Goal: Information Seeking & Learning: Compare options

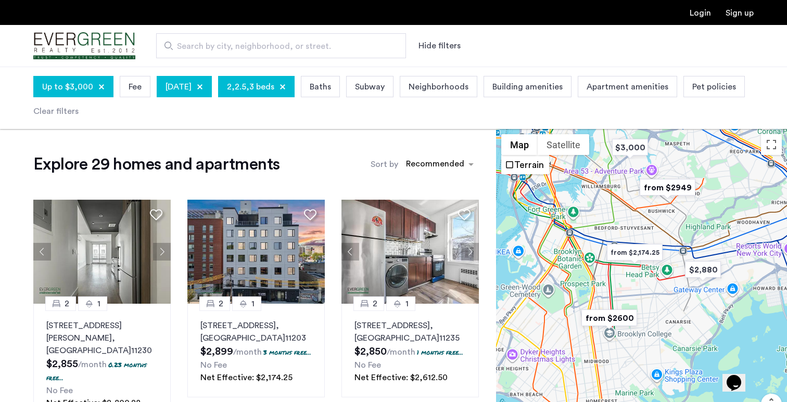
click at [678, 192] on img "from $2949" at bounding box center [667, 187] width 64 height 23
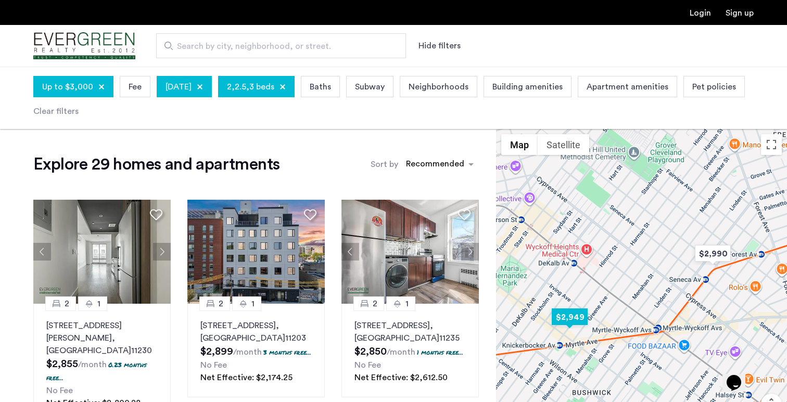
click at [580, 317] on img "$2,949" at bounding box center [570, 317] width 44 height 23
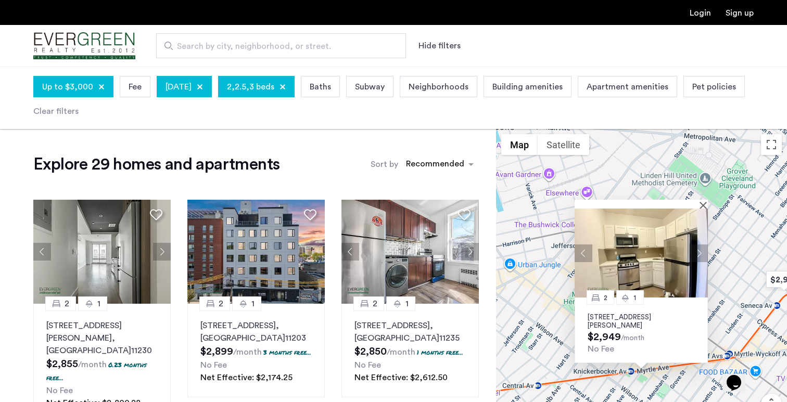
click at [696, 252] on button "Next apartment" at bounding box center [699, 253] width 18 height 18
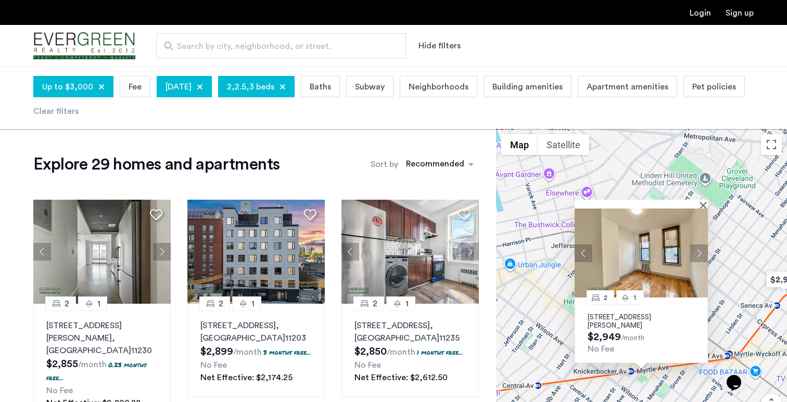
click at [696, 252] on button "Next apartment" at bounding box center [699, 253] width 18 height 18
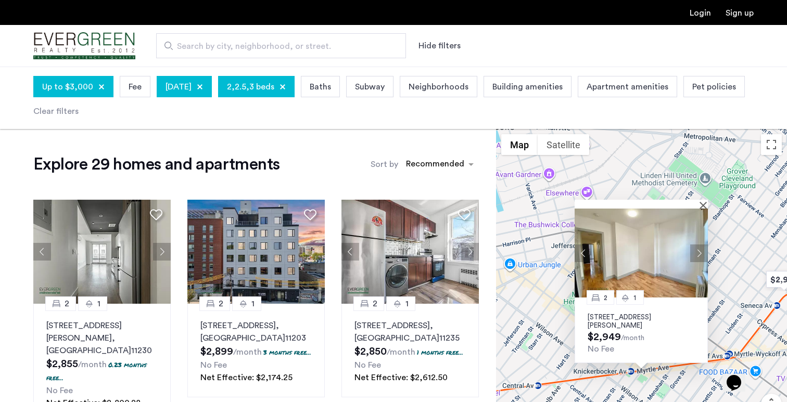
click at [696, 252] on button "Next apartment" at bounding box center [699, 253] width 18 height 18
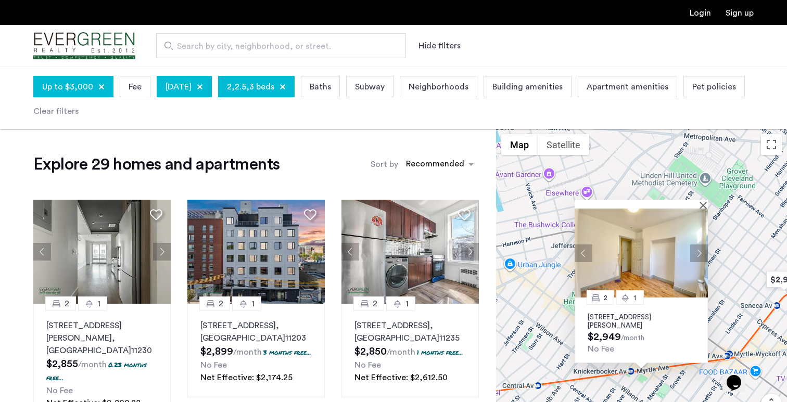
click at [696, 252] on button "Next apartment" at bounding box center [699, 253] width 18 height 18
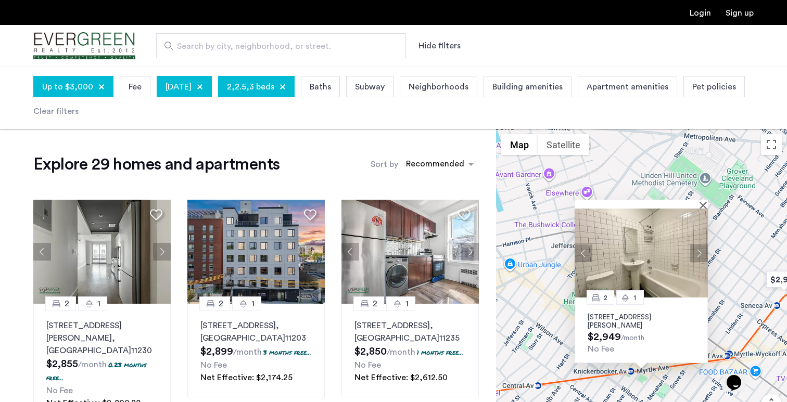
click at [696, 252] on button "Next apartment" at bounding box center [699, 253] width 18 height 18
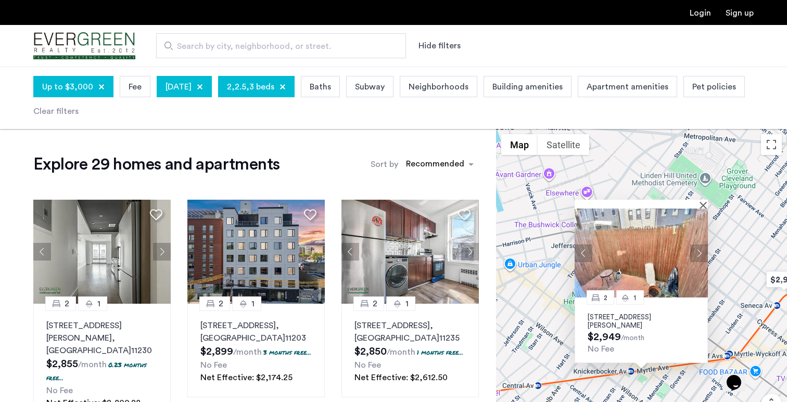
click at [696, 252] on button "Next apartment" at bounding box center [699, 253] width 18 height 18
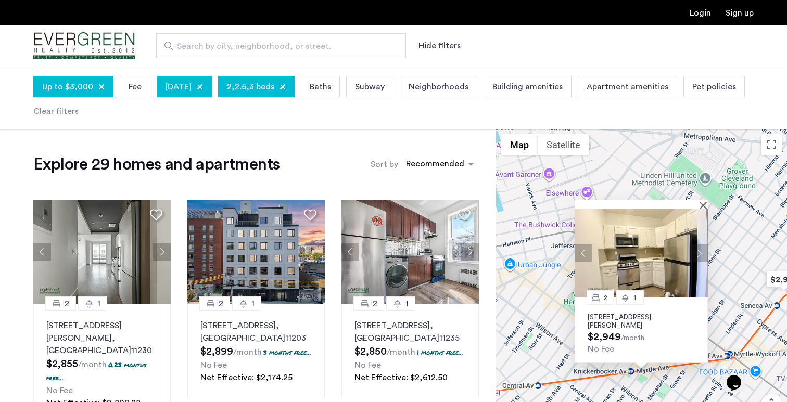
click at [696, 252] on button "Next apartment" at bounding box center [699, 253] width 18 height 18
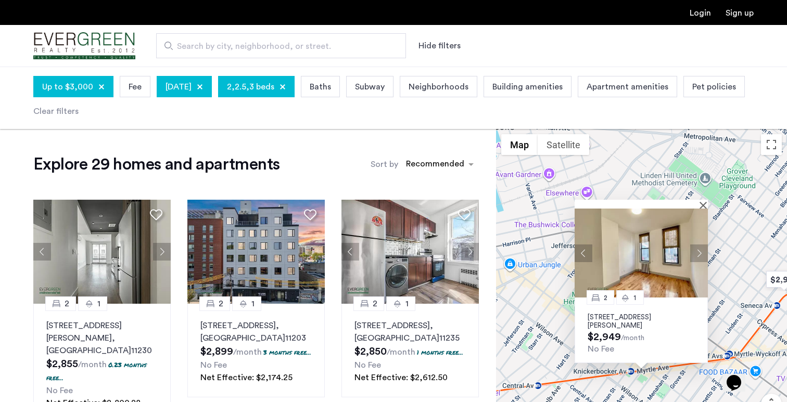
click at [642, 249] on img at bounding box center [641, 253] width 133 height 89
click at [628, 179] on div "2 1 [STREET_ADDRESS][PERSON_NAME] $2,949 /month No Fee" at bounding box center [641, 297] width 291 height 336
click at [705, 204] on button "Close" at bounding box center [705, 204] width 7 height 7
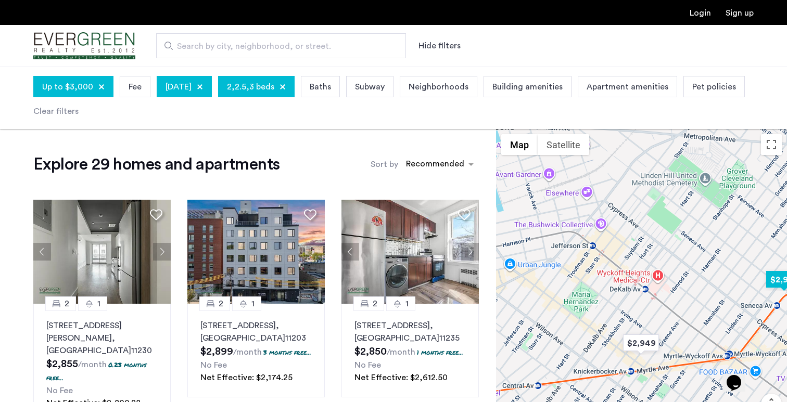
click at [773, 279] on img "$2,990" at bounding box center [784, 279] width 44 height 23
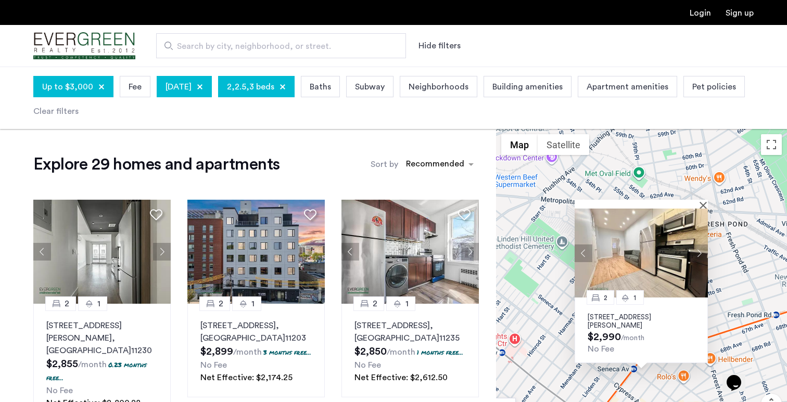
click at [632, 245] on img at bounding box center [641, 253] width 133 height 89
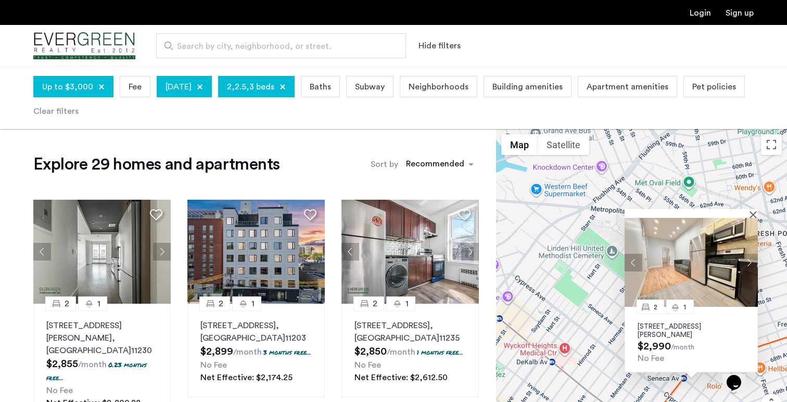
drag, startPoint x: 546, startPoint y: 283, endPoint x: 598, endPoint y: 293, distance: 52.4
click at [598, 293] on div "2 1 [STREET_ADDRESS][PERSON_NAME] $2,990 /month No Fee" at bounding box center [641, 297] width 291 height 336
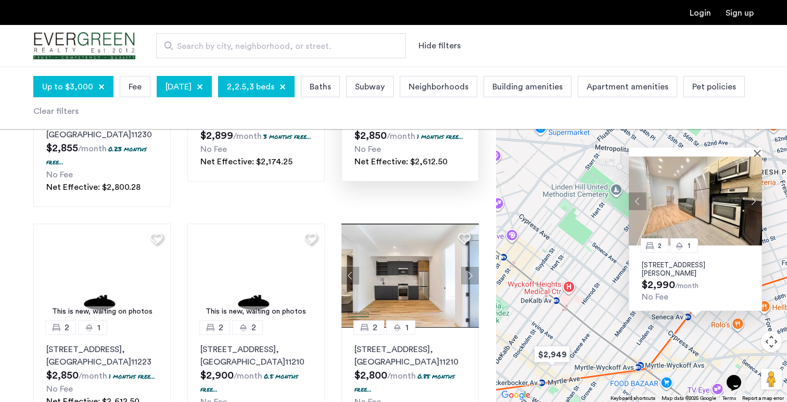
scroll to position [220, 0]
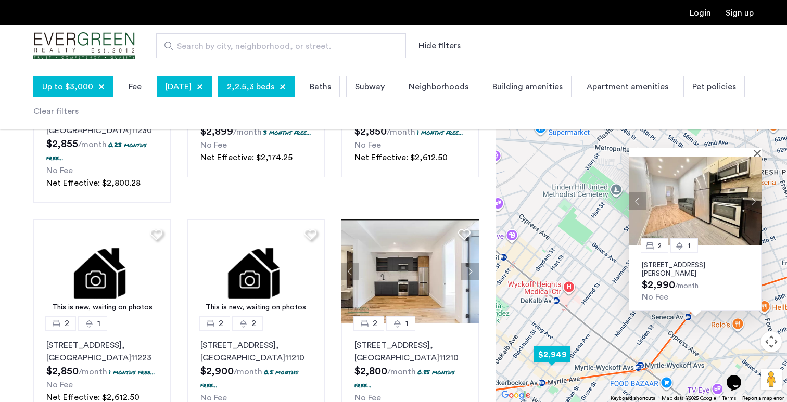
click at [560, 358] on img "$2,949" at bounding box center [552, 354] width 44 height 23
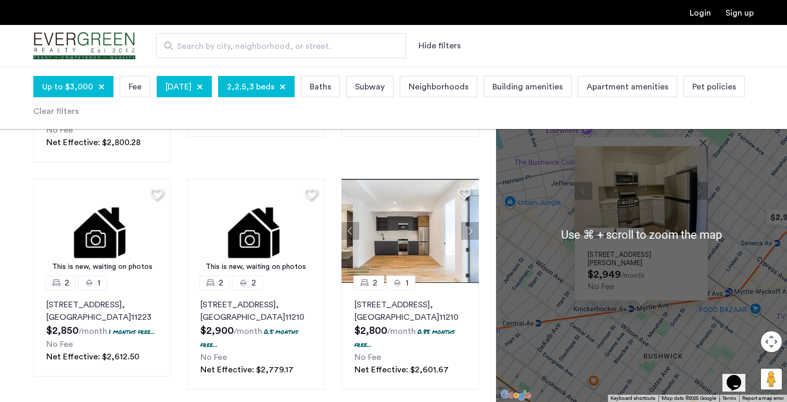
scroll to position [262, 0]
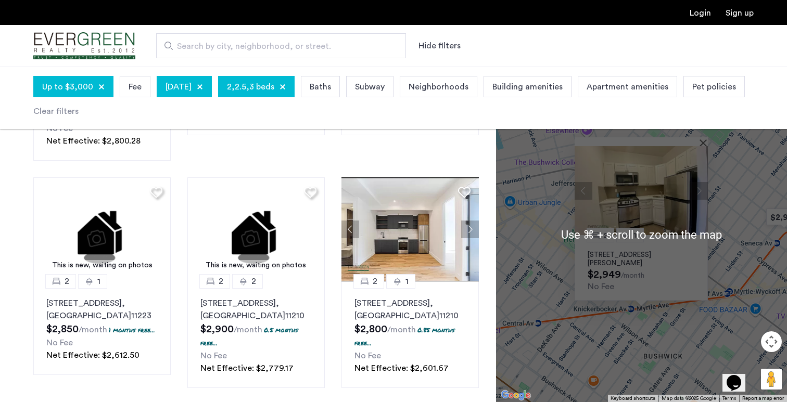
click at [560, 327] on div "2 1 [STREET_ADDRESS][PERSON_NAME] $2,949 /month No Fee" at bounding box center [641, 235] width 291 height 336
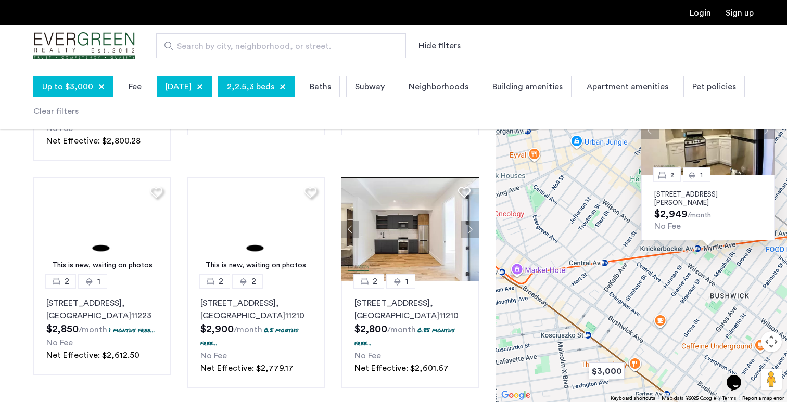
drag, startPoint x: 561, startPoint y: 325, endPoint x: 628, endPoint y: 265, distance: 90.7
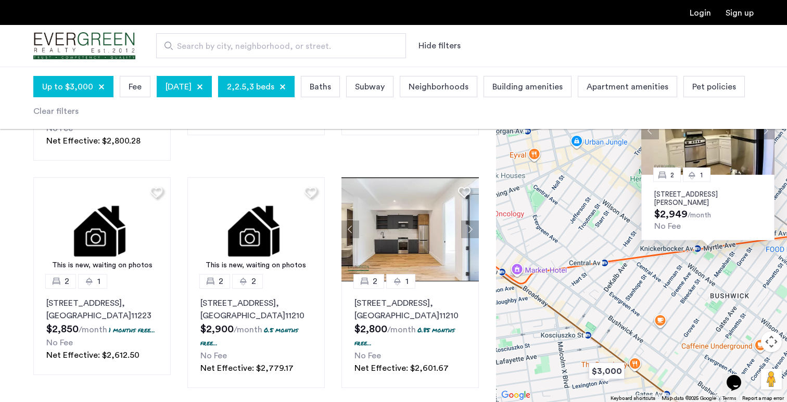
click at [628, 265] on div "2 1 [STREET_ADDRESS][PERSON_NAME] $2,949 /month No Fee" at bounding box center [641, 235] width 291 height 336
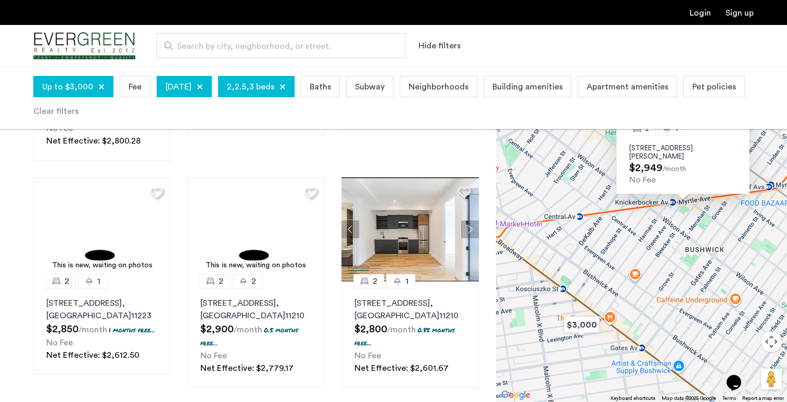
drag, startPoint x: 626, startPoint y: 277, endPoint x: 601, endPoint y: 233, distance: 50.8
click at [601, 232] on div "2 1 [STREET_ADDRESS][PERSON_NAME] $2,949 /month No Fee" at bounding box center [641, 235] width 291 height 336
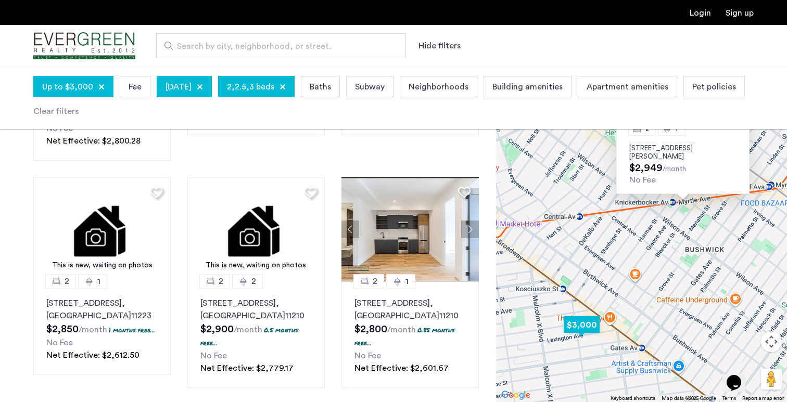
click at [579, 325] on img "$3,000" at bounding box center [582, 324] width 44 height 23
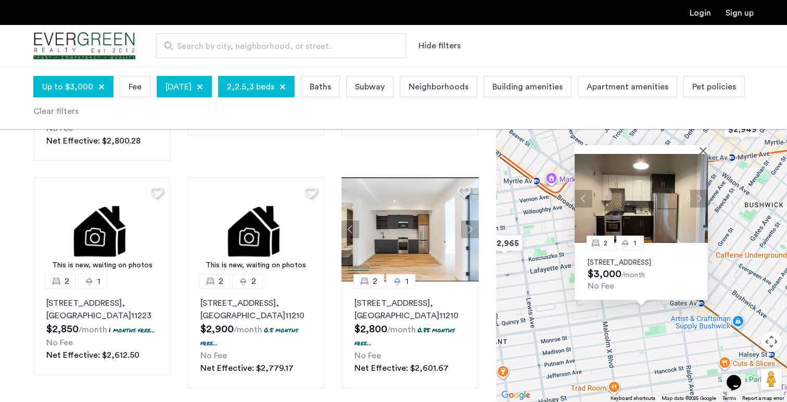
click at [699, 189] on button "Next apartment" at bounding box center [699, 198] width 18 height 18
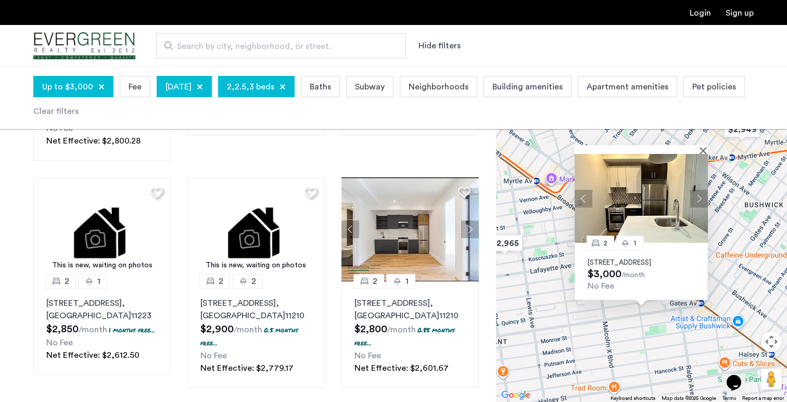
click at [699, 189] on button "Next apartment" at bounding box center [699, 198] width 18 height 18
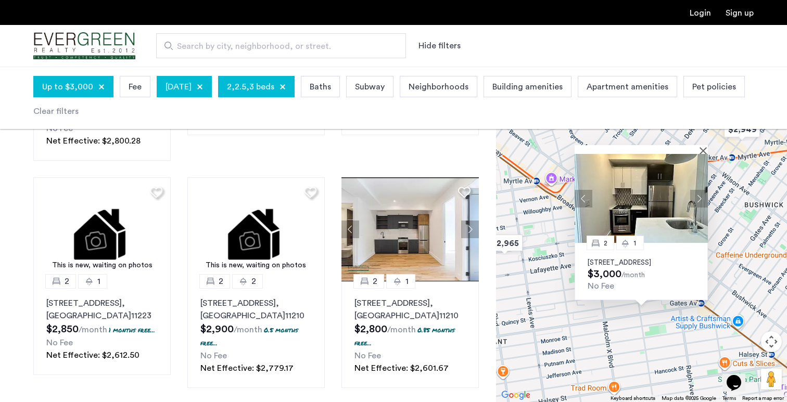
click at [699, 189] on button "Next apartment" at bounding box center [699, 198] width 18 height 18
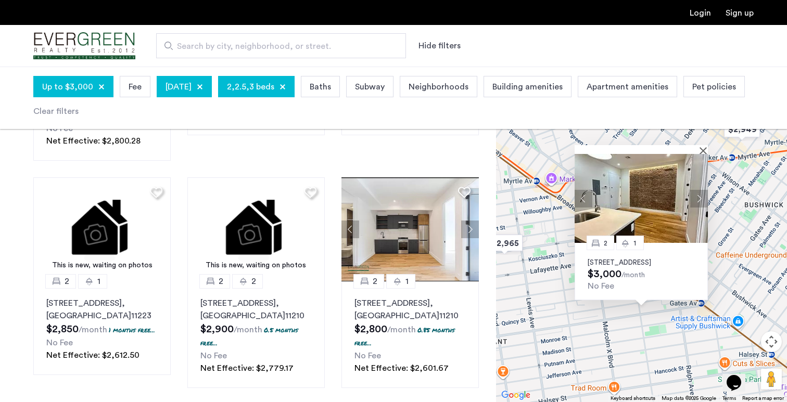
click at [699, 189] on button "Next apartment" at bounding box center [699, 198] width 18 height 18
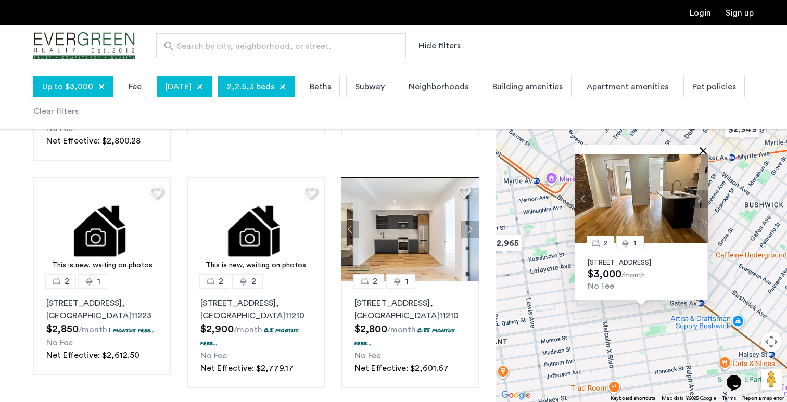
click at [703, 147] on button "Close" at bounding box center [705, 150] width 7 height 7
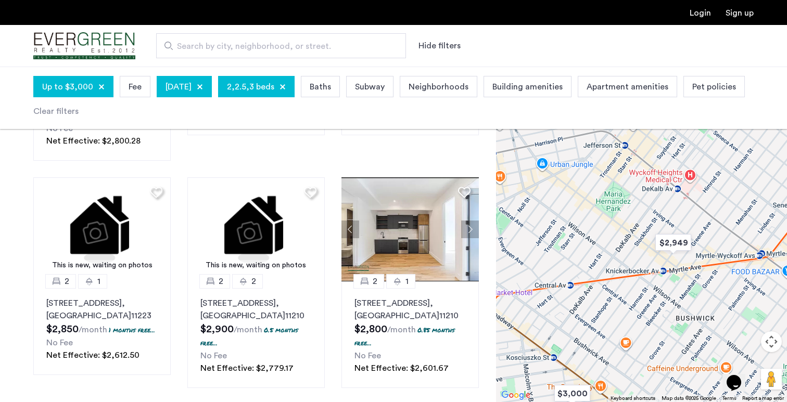
drag, startPoint x: 630, startPoint y: 245, endPoint x: 560, endPoint y: 366, distance: 140.2
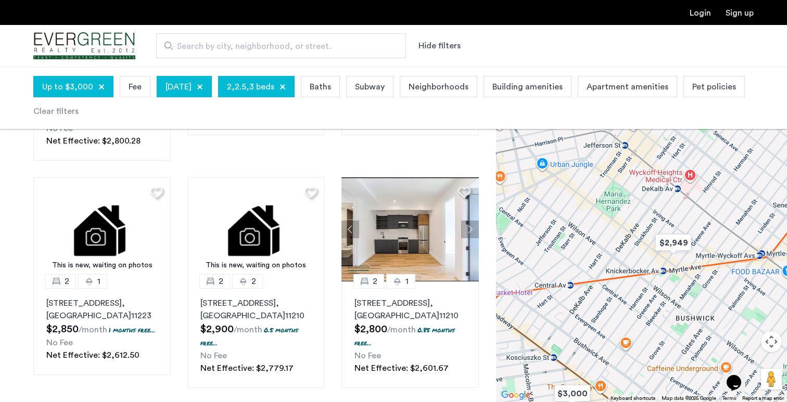
click at [560, 366] on div at bounding box center [641, 235] width 291 height 336
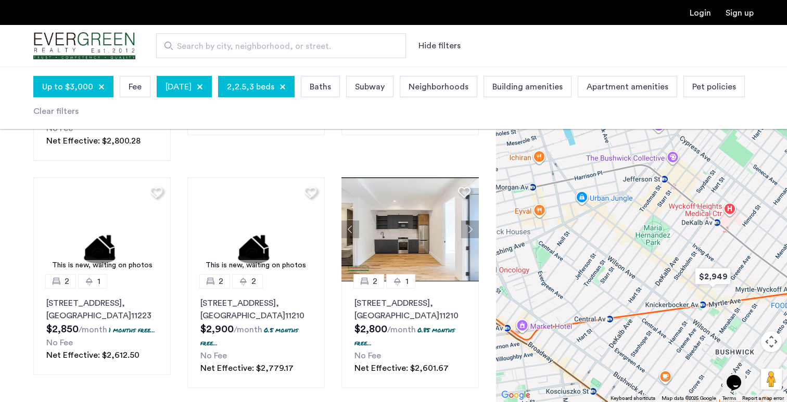
drag, startPoint x: 586, startPoint y: 249, endPoint x: 627, endPoint y: 280, distance: 51.3
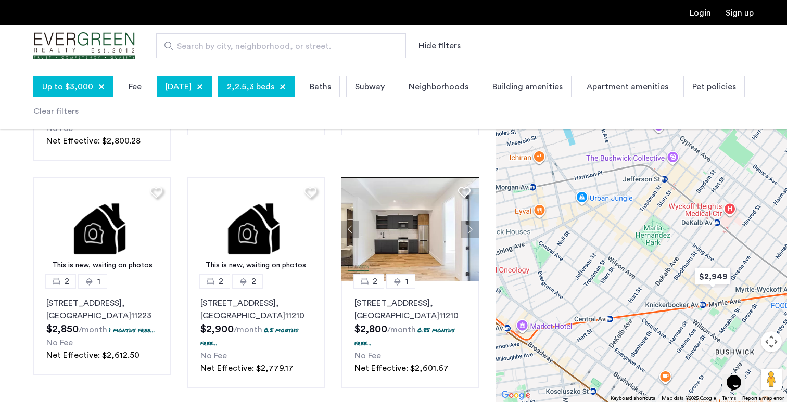
click at [627, 280] on div at bounding box center [641, 235] width 291 height 336
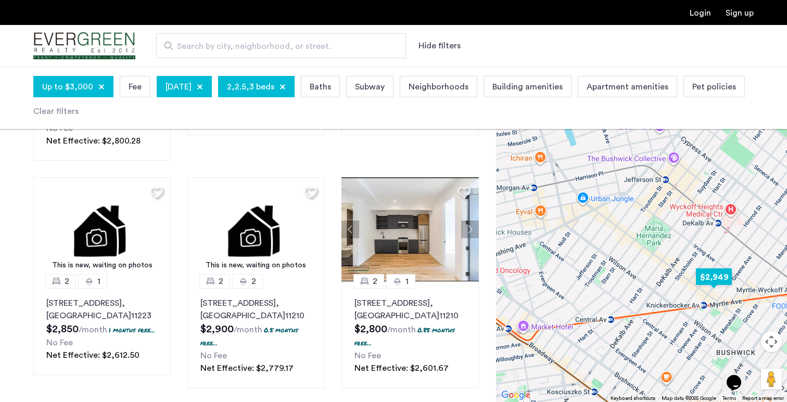
click at [717, 279] on img "$2,949" at bounding box center [714, 276] width 44 height 23
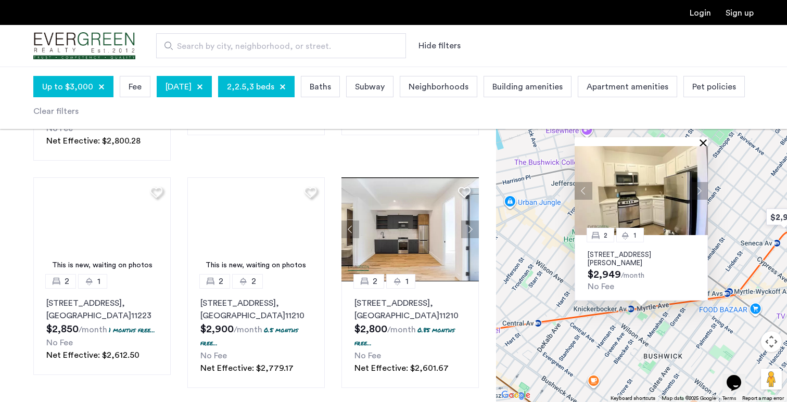
click at [705, 139] on button "Close" at bounding box center [705, 142] width 7 height 7
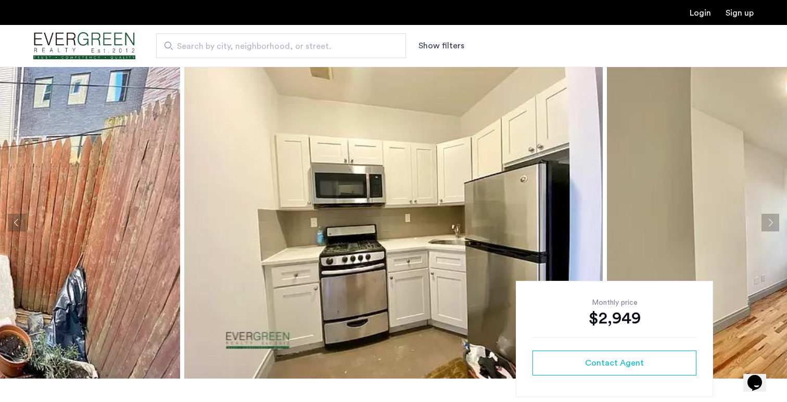
click at [215, 198] on img at bounding box center [393, 223] width 418 height 312
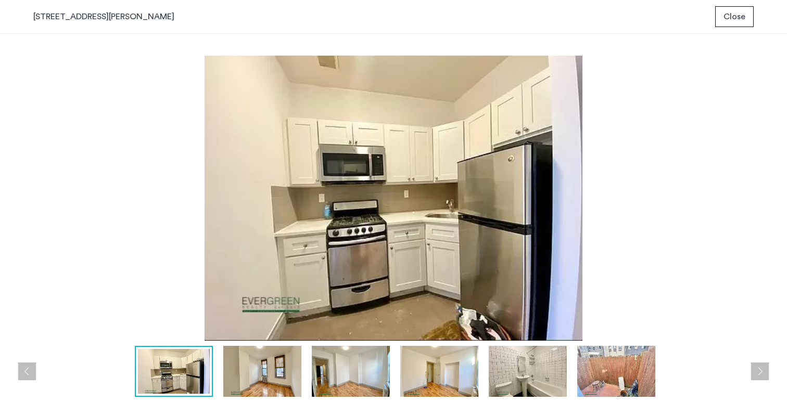
click at [248, 370] on img at bounding box center [262, 371] width 78 height 51
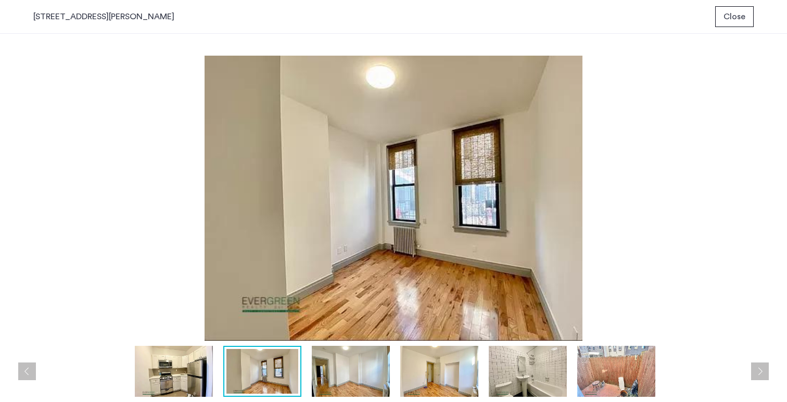
click at [764, 371] on button "Next apartment" at bounding box center [760, 372] width 18 height 18
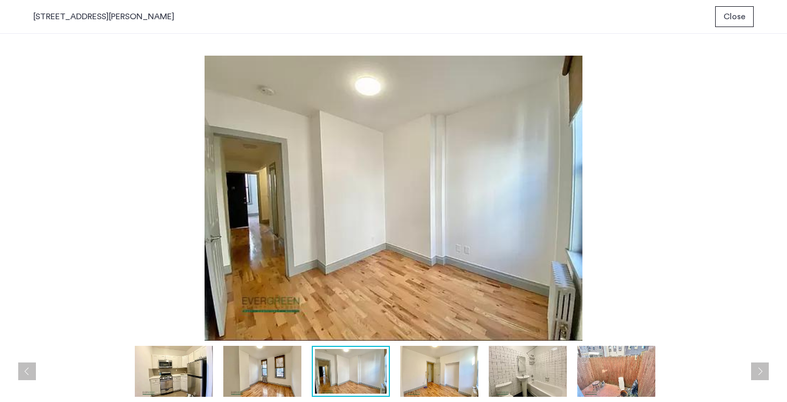
click at [764, 371] on button "Next apartment" at bounding box center [760, 372] width 18 height 18
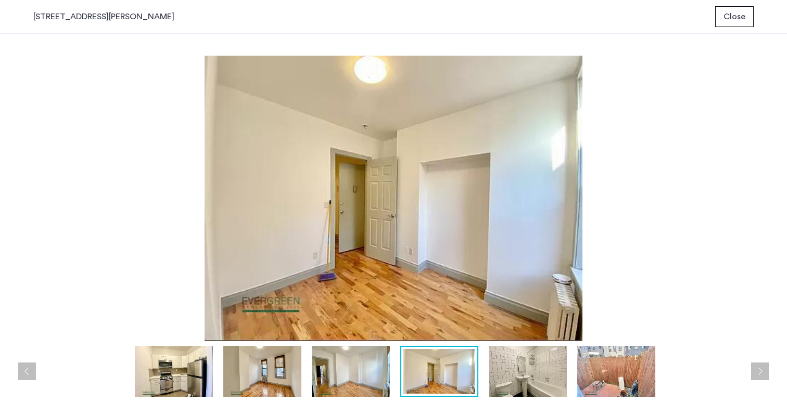
click at [764, 371] on button "Next apartment" at bounding box center [760, 372] width 18 height 18
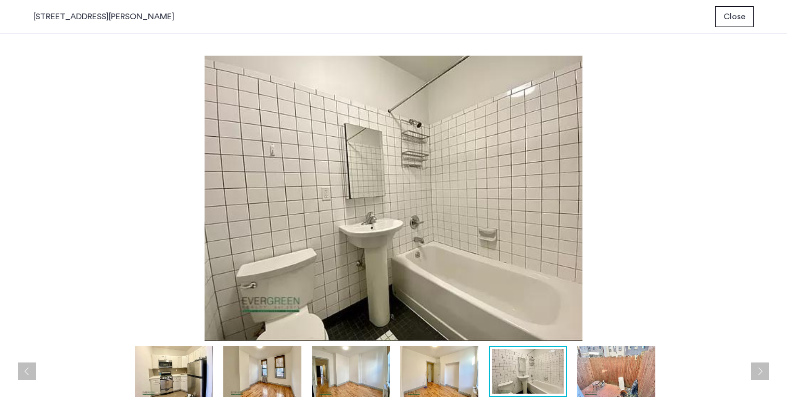
click at [764, 371] on button "Next apartment" at bounding box center [760, 372] width 18 height 18
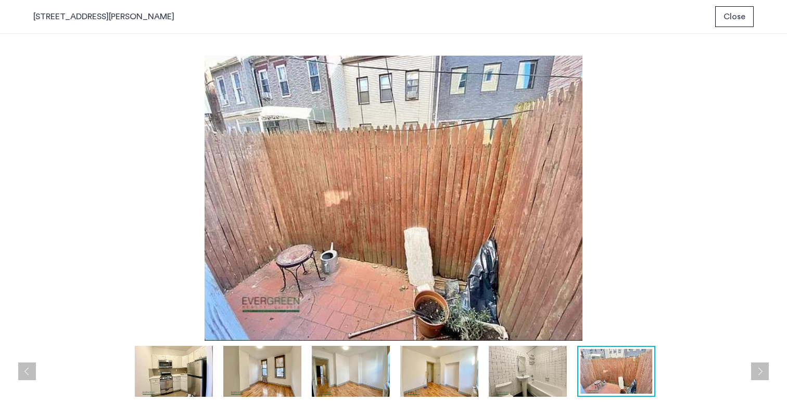
click at [764, 371] on button "Next apartment" at bounding box center [760, 372] width 18 height 18
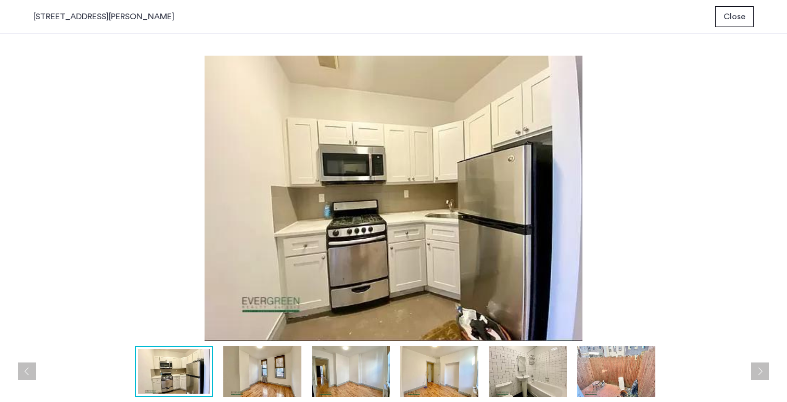
click at [764, 371] on button "Next apartment" at bounding box center [760, 372] width 18 height 18
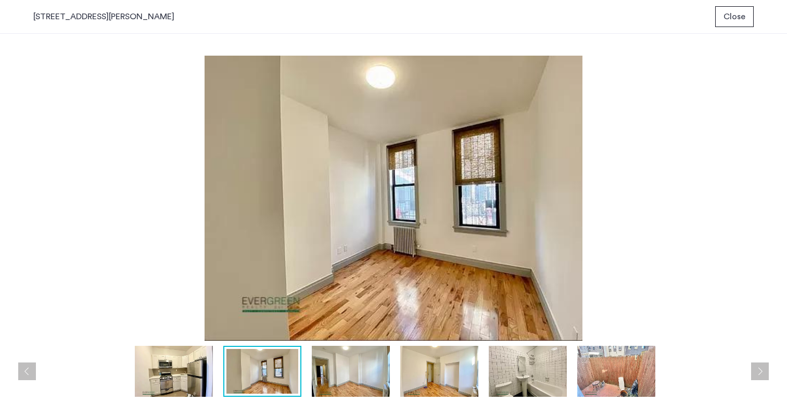
click at [764, 371] on button "Next apartment" at bounding box center [760, 372] width 18 height 18
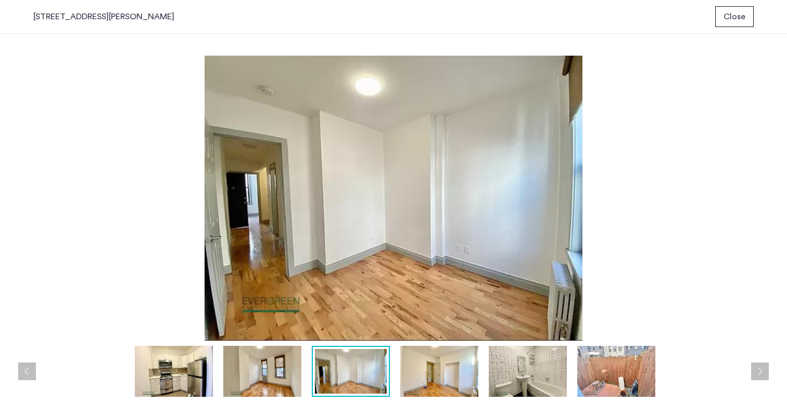
click at [764, 371] on button "Next apartment" at bounding box center [760, 372] width 18 height 18
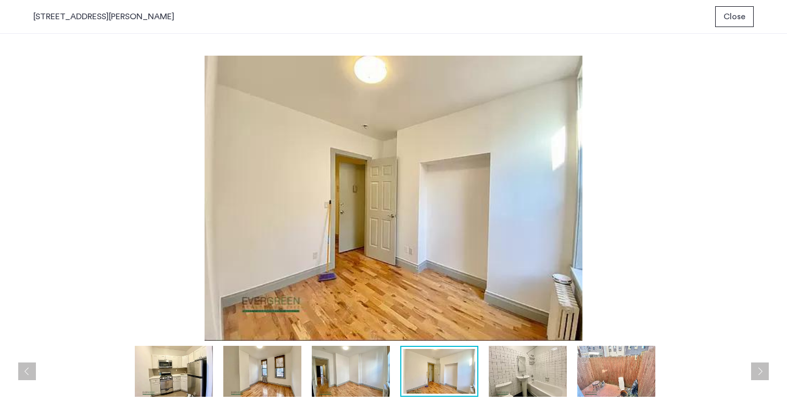
click at [763, 378] on button "Next apartment" at bounding box center [760, 372] width 18 height 18
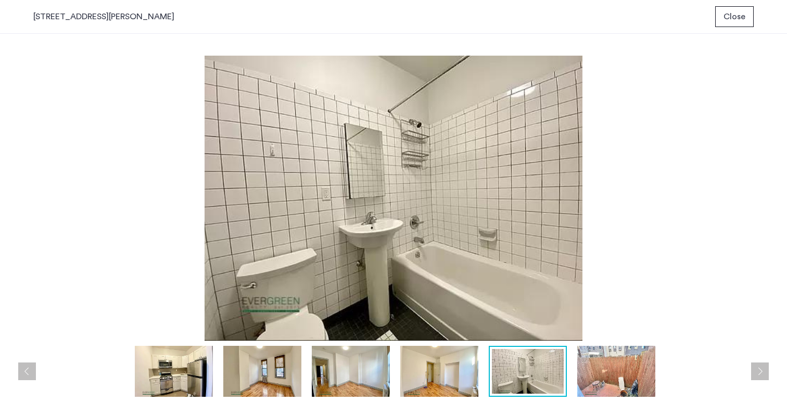
click at [763, 378] on button "Next apartment" at bounding box center [760, 372] width 18 height 18
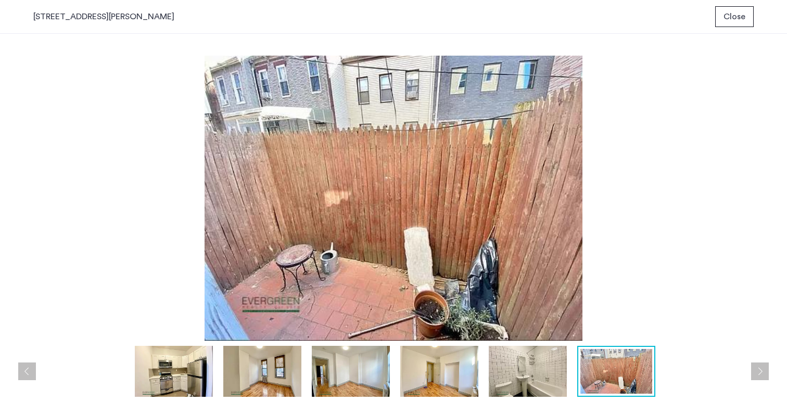
click at [763, 378] on button "Next apartment" at bounding box center [760, 372] width 18 height 18
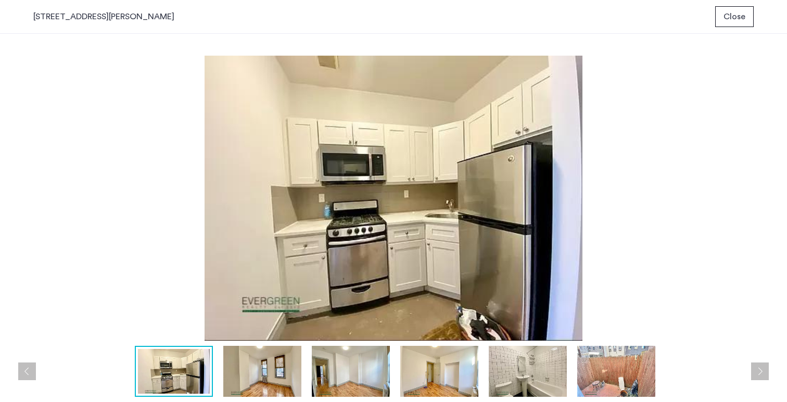
click at [763, 378] on button "Next apartment" at bounding box center [760, 372] width 18 height 18
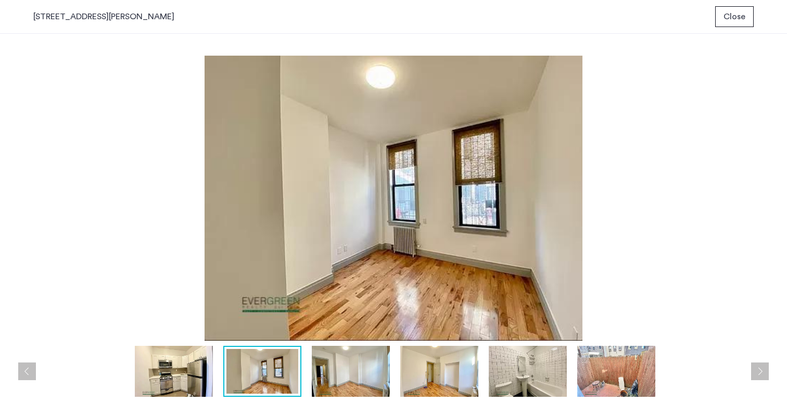
click at [763, 378] on button "Next apartment" at bounding box center [760, 372] width 18 height 18
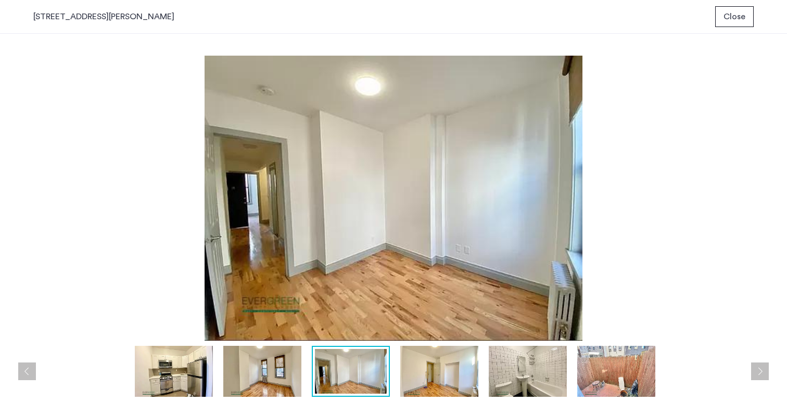
click at [763, 378] on button "Next apartment" at bounding box center [760, 372] width 18 height 18
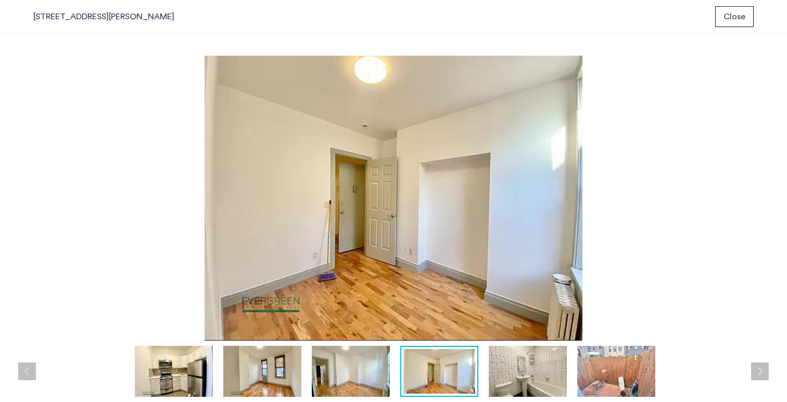
click at [763, 378] on button "Next apartment" at bounding box center [760, 372] width 18 height 18
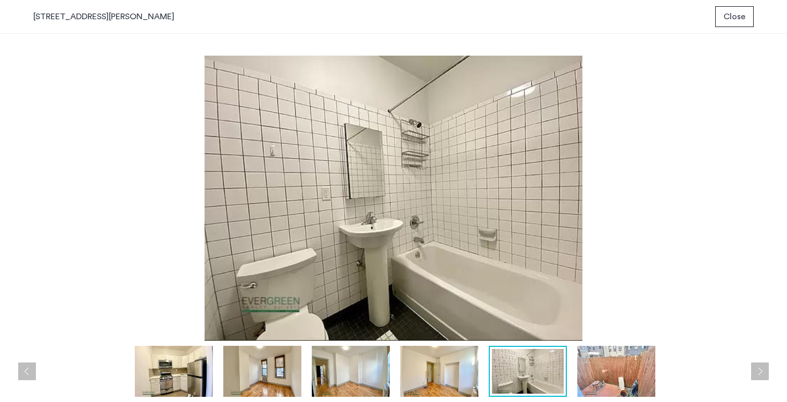
click at [763, 378] on button "Next apartment" at bounding box center [760, 372] width 18 height 18
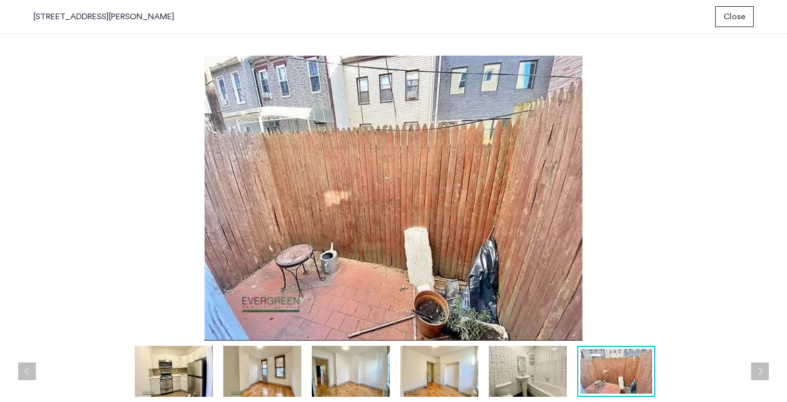
click at [730, 19] on span "Close" at bounding box center [734, 16] width 22 height 12
